Goal: Navigation & Orientation: Find specific page/section

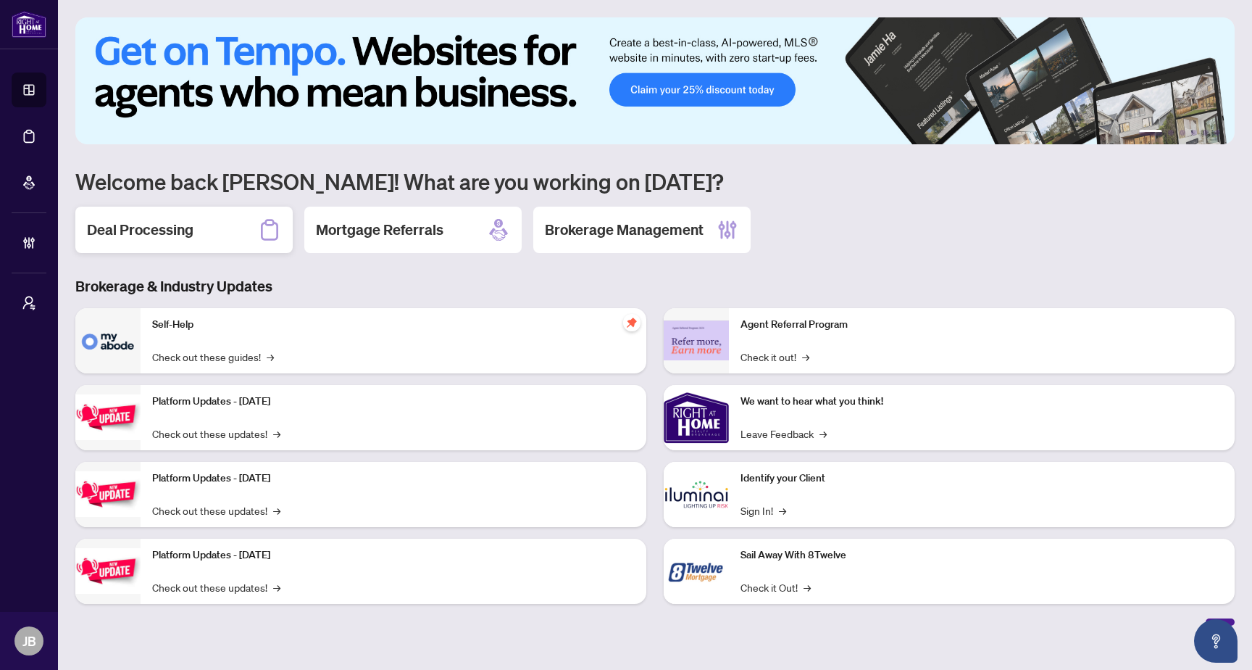
click at [165, 236] on h2 "Deal Processing" at bounding box center [140, 230] width 107 height 20
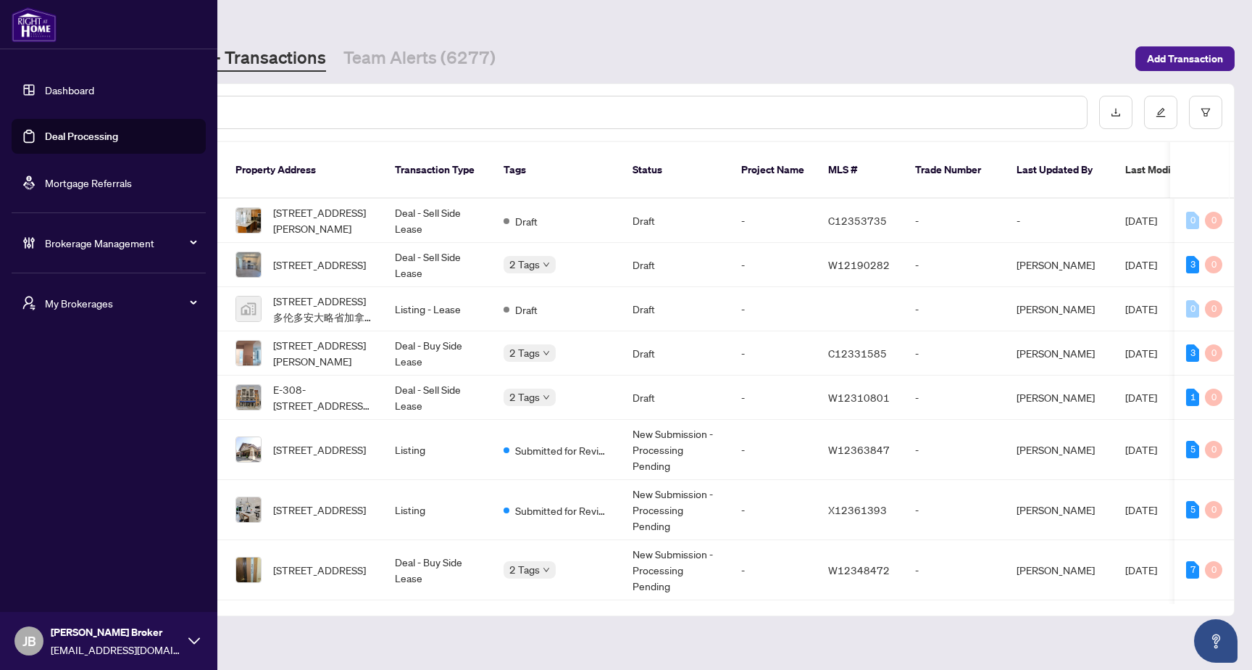
click at [142, 303] on span "My Brokerages" at bounding box center [120, 303] width 151 height 16
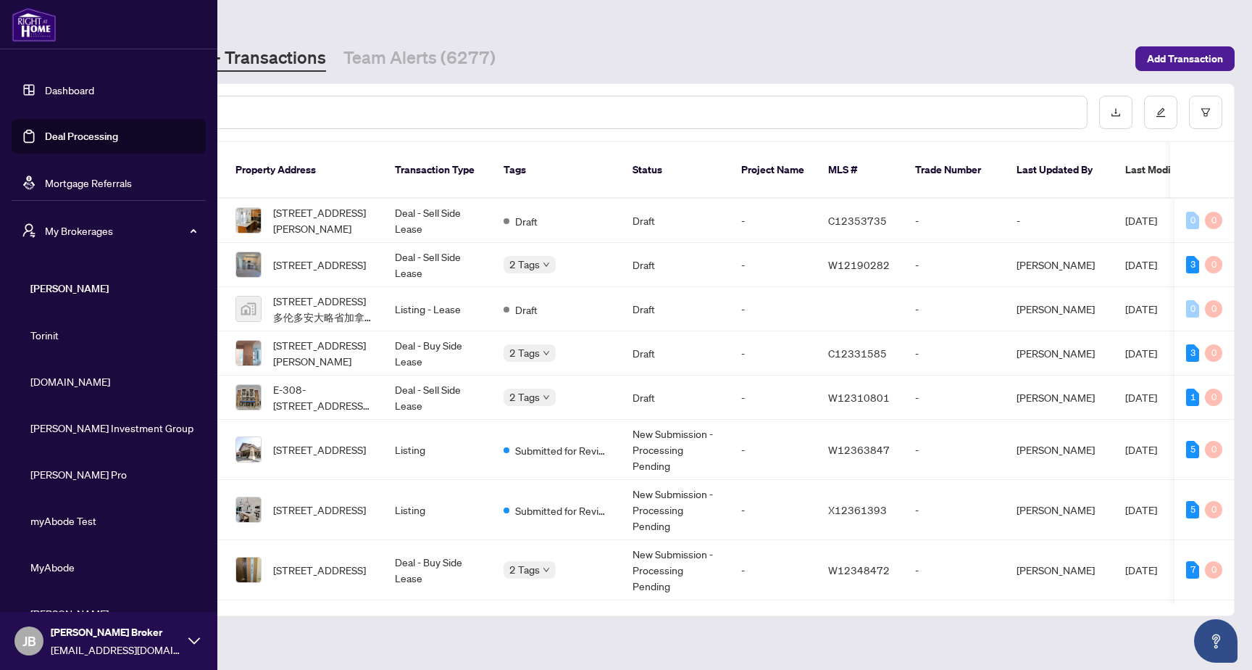
click at [75, 384] on span "Property.ca" at bounding box center [112, 381] width 165 height 16
